Goal: Task Accomplishment & Management: Manage account settings

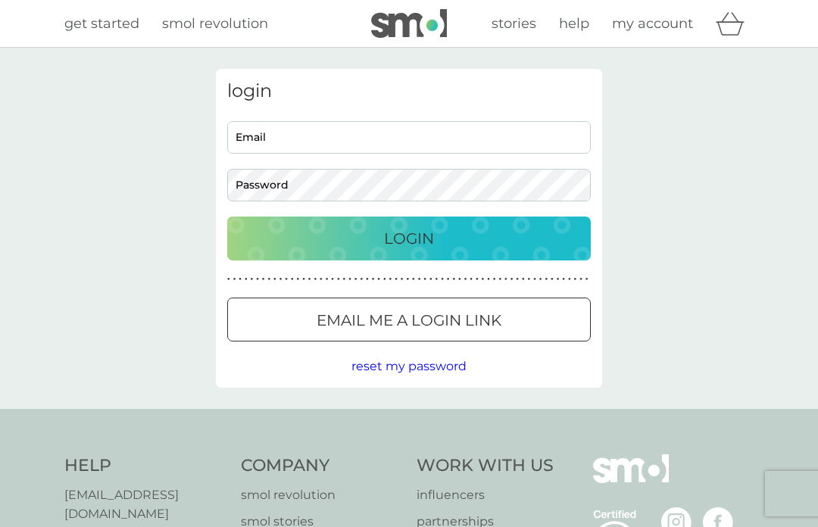
click at [342, 249] on div "Login" at bounding box center [408, 239] width 333 height 24
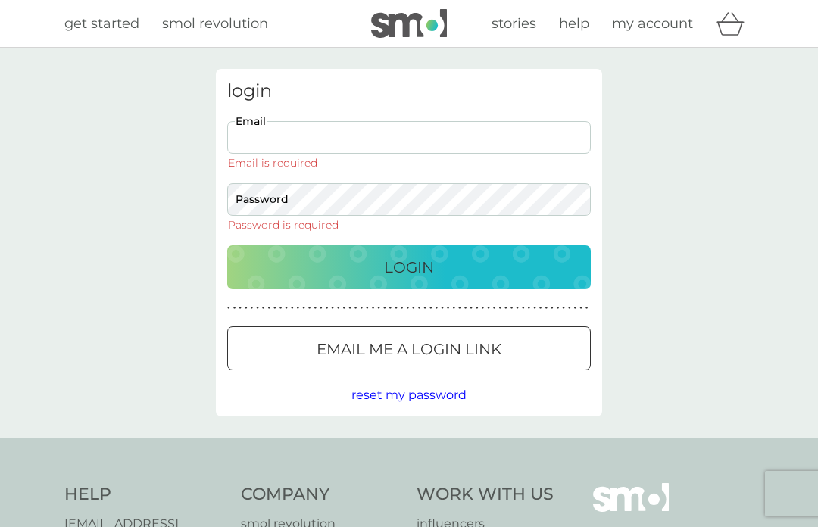
type input "[PERSON_NAME][EMAIL_ADDRESS][DOMAIN_NAME]"
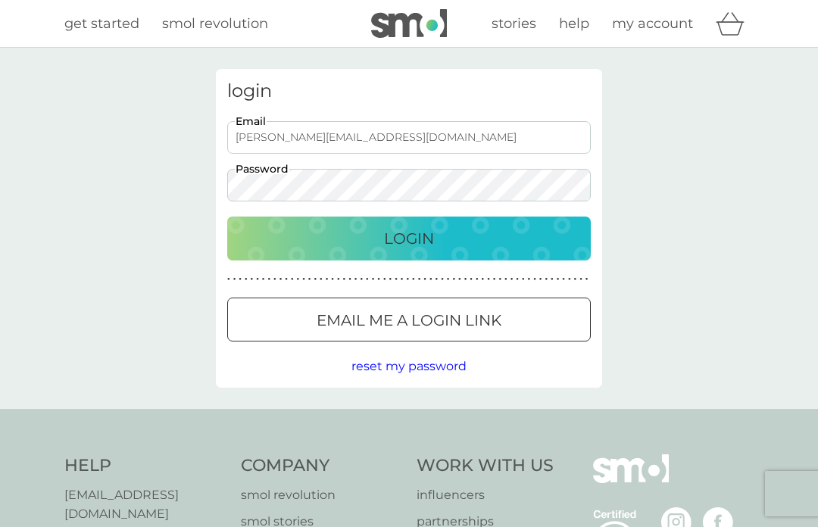
click at [409, 238] on button "Login" at bounding box center [409, 239] width 364 height 44
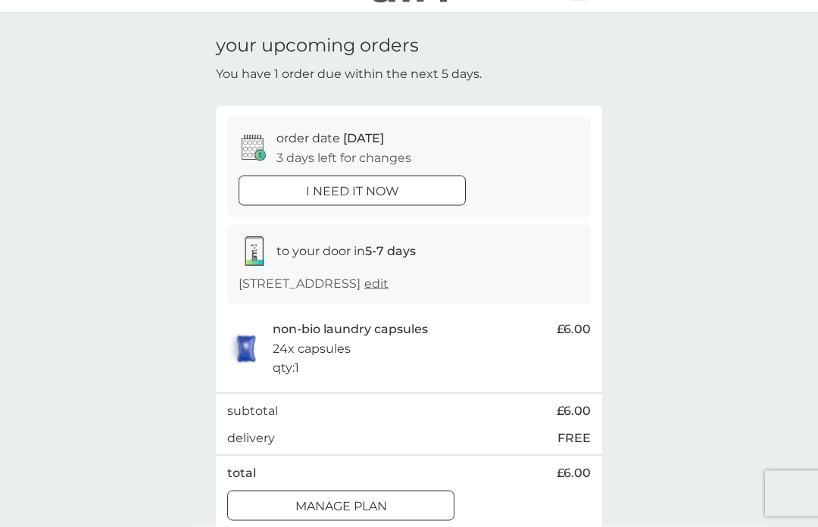
scroll to position [35, 0]
click at [399, 499] on div "Manage plan" at bounding box center [341, 506] width 226 height 20
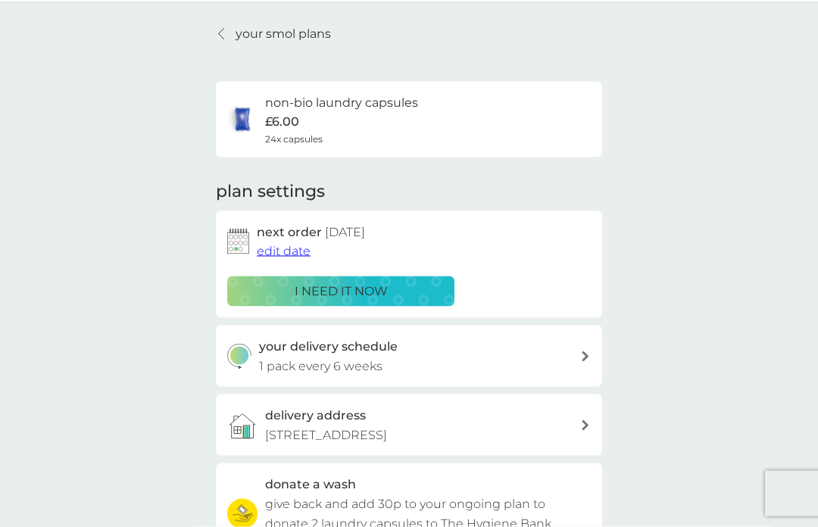
scroll to position [45, 0]
click at [293, 249] on span "edit date" at bounding box center [284, 250] width 54 height 14
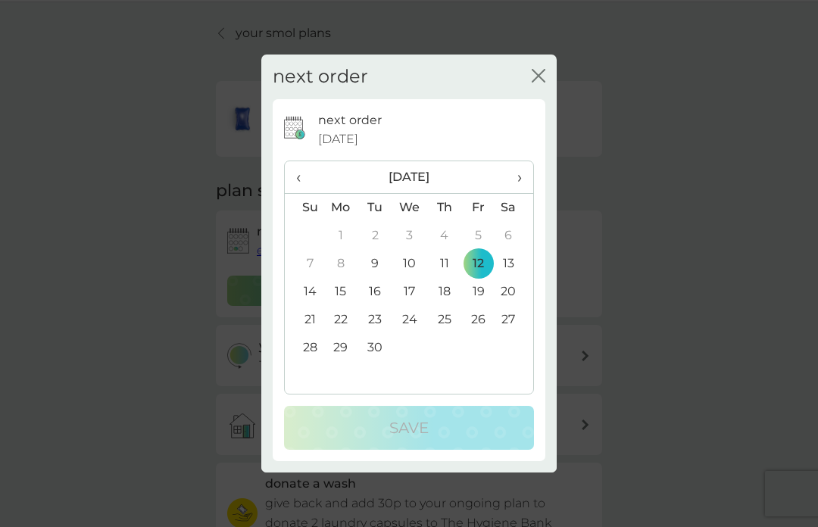
click at [514, 193] on span "›" at bounding box center [514, 177] width 15 height 32
click at [515, 193] on span "›" at bounding box center [514, 177] width 15 height 32
click at [505, 334] on td "22" at bounding box center [515, 320] width 38 height 28
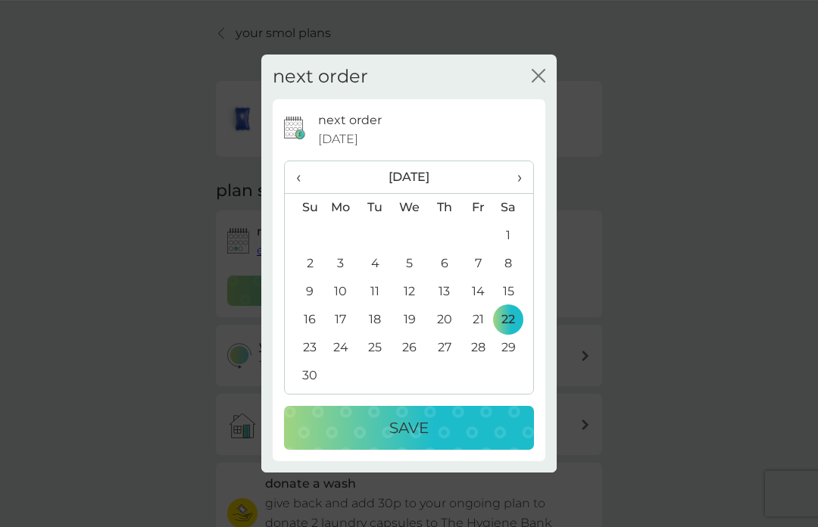
click at [417, 440] on p "Save" at bounding box center [408, 428] width 39 height 24
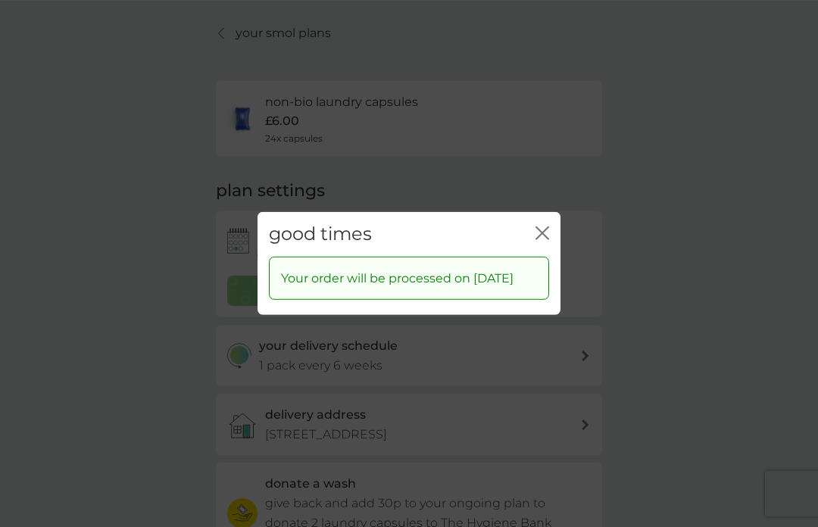
click at [99, 489] on div "good times close Your order will be processed on 22 Nov 2025" at bounding box center [409, 263] width 818 height 527
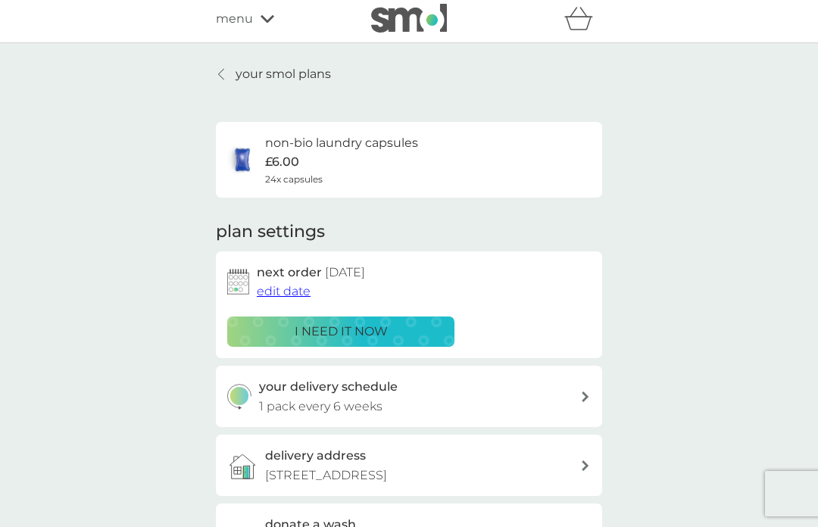
scroll to position [0, 0]
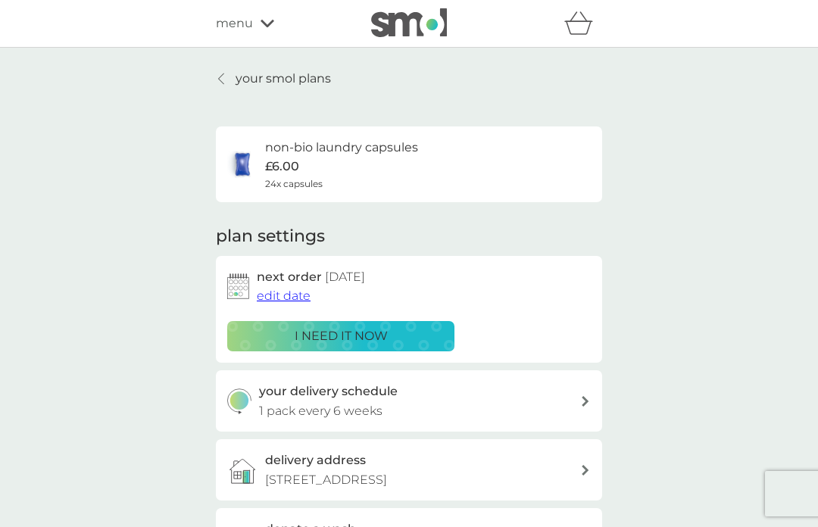
click at [247, 31] on span "menu" at bounding box center [234, 24] width 37 height 20
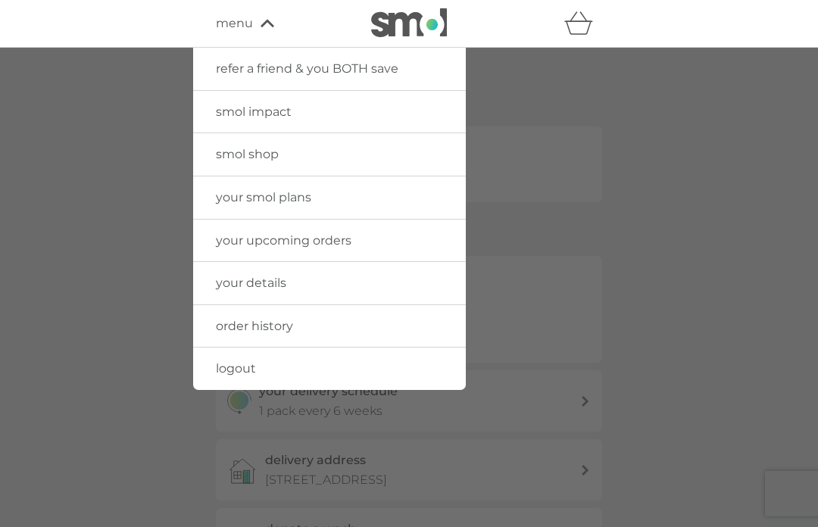
click at [284, 369] on link "logout" at bounding box center [329, 369] width 273 height 42
